Goal: Task Accomplishment & Management: Manage account settings

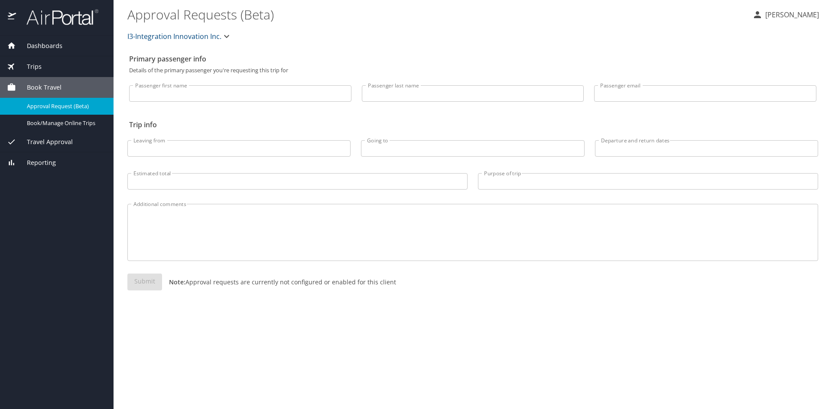
click at [42, 68] on div "Trips" at bounding box center [57, 67] width 100 height 10
click at [43, 119] on span "Book/Manage Online Trips" at bounding box center [65, 123] width 76 height 8
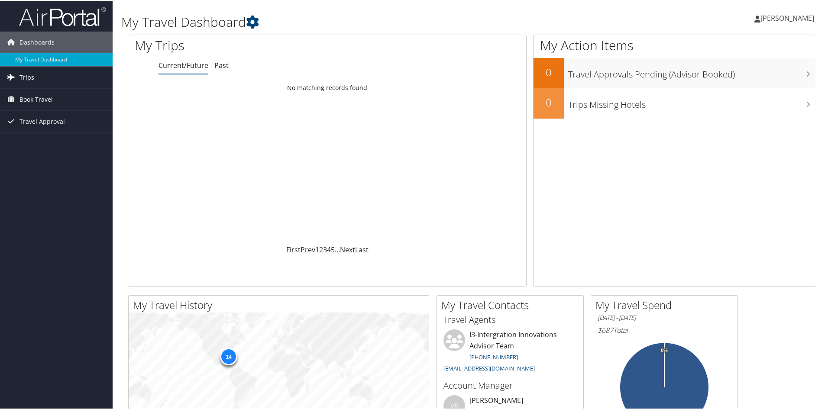
click at [28, 73] on span "Trips" at bounding box center [26, 77] width 15 height 22
click at [46, 89] on link "Current/Future Trips" at bounding box center [56, 94] width 113 height 13
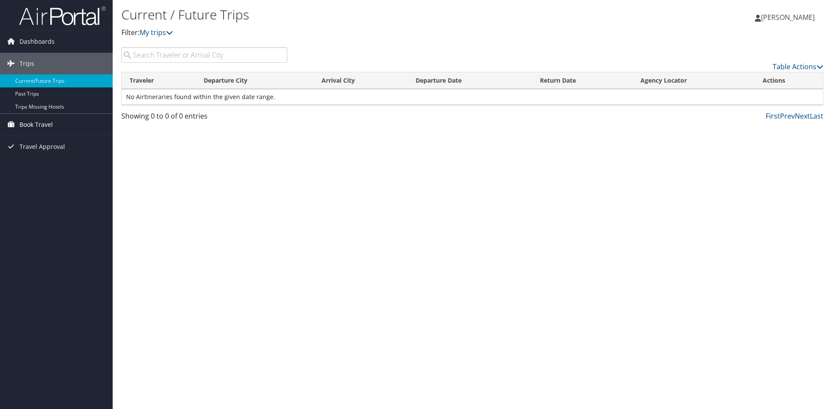
click at [39, 124] on span "Book Travel" at bounding box center [35, 125] width 33 height 22
click at [64, 165] on link "Book/Manage Online Trips" at bounding box center [56, 168] width 113 height 13
